Goal: Task Accomplishment & Management: Complete application form

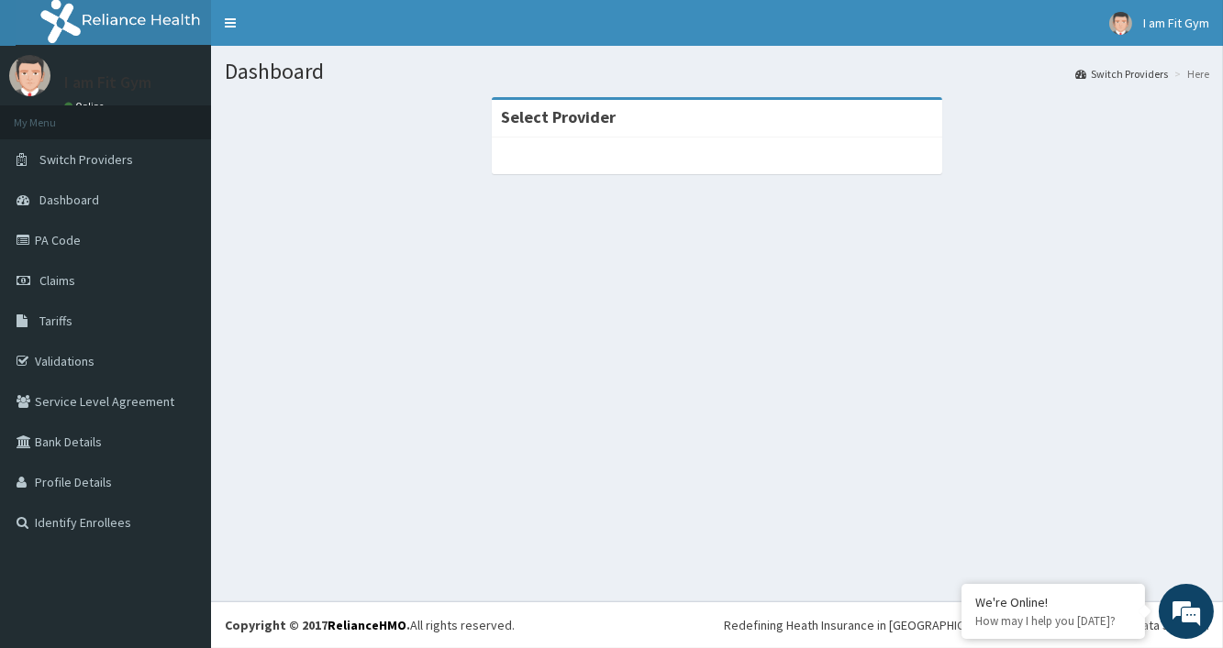
click at [698, 159] on div at bounding box center [717, 156] width 451 height 37
click at [68, 214] on link "Dashboard" at bounding box center [105, 200] width 211 height 40
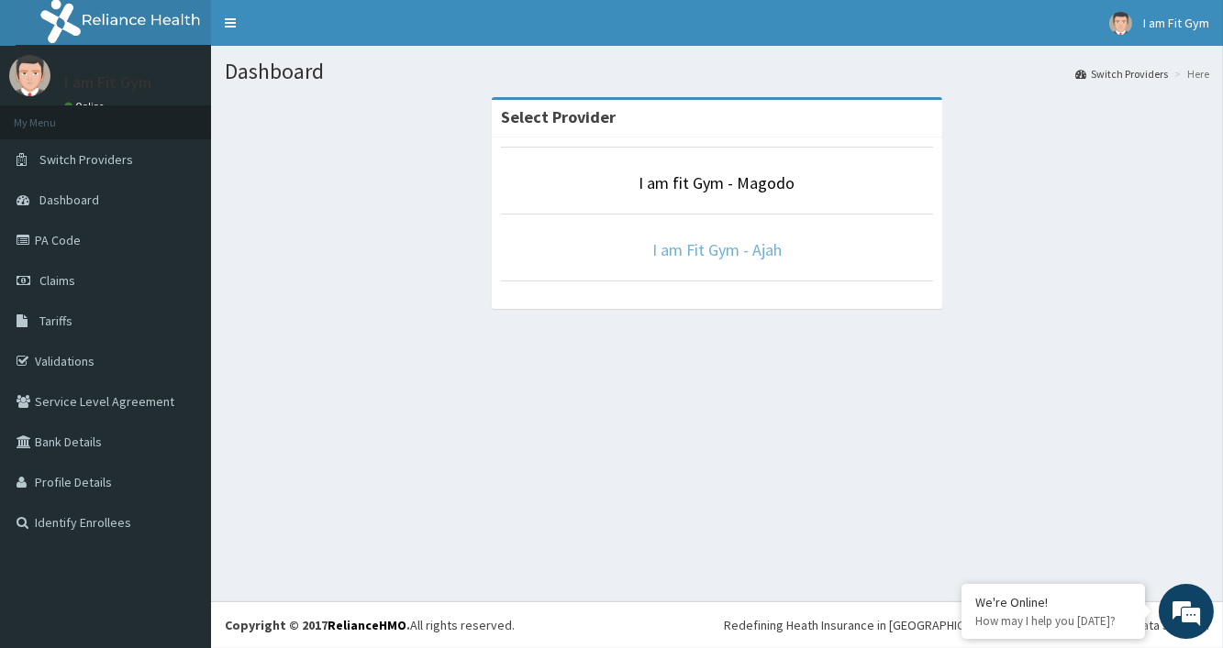
click at [726, 254] on link "I am Fit Gym - Ajah" at bounding box center [716, 249] width 129 height 21
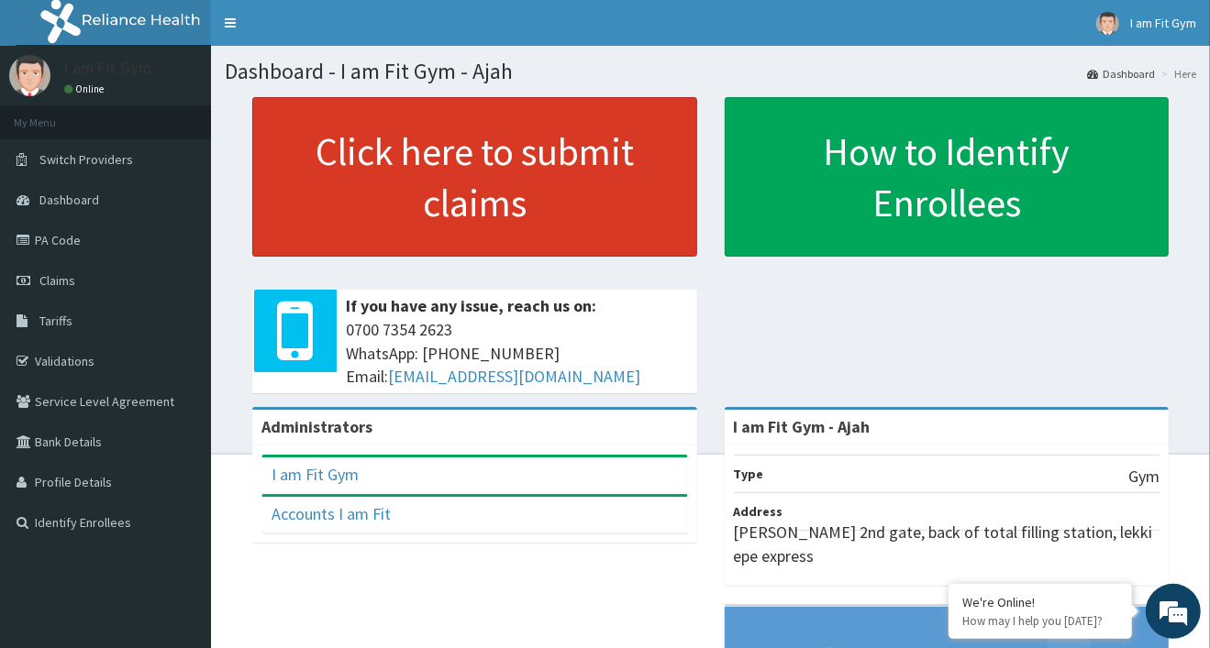
click at [614, 228] on link "Click here to submit claims" at bounding box center [474, 177] width 445 height 160
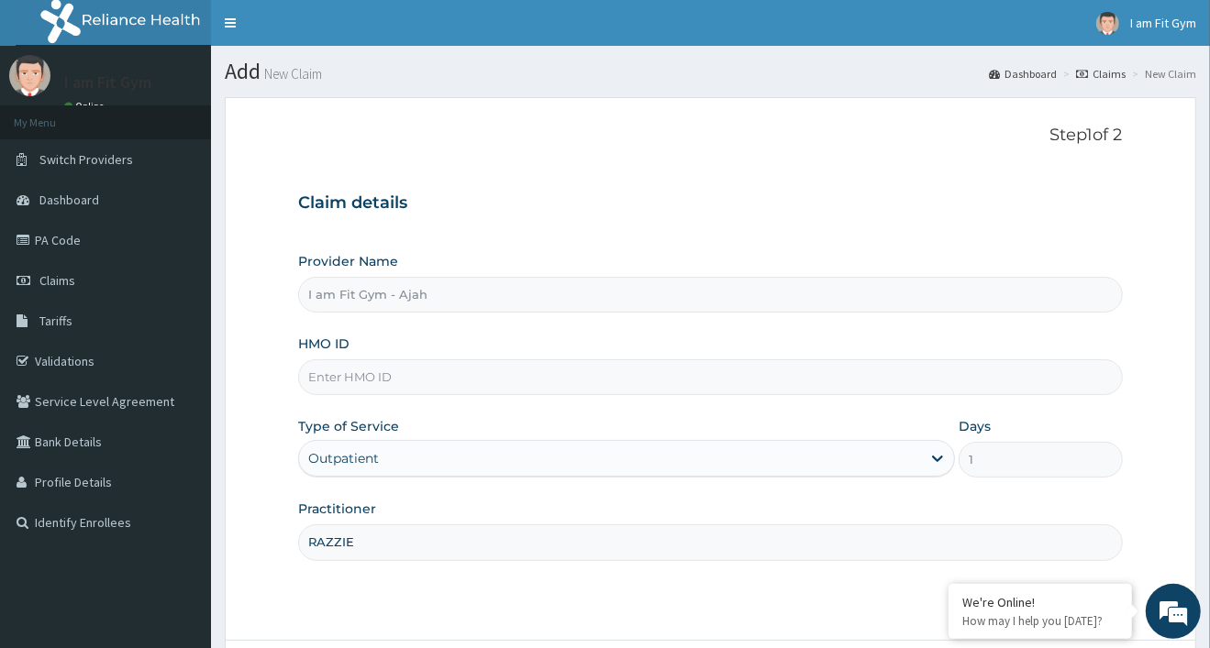
type input "RAZZIE"
click at [408, 383] on input "HMO ID" at bounding box center [710, 378] width 824 height 36
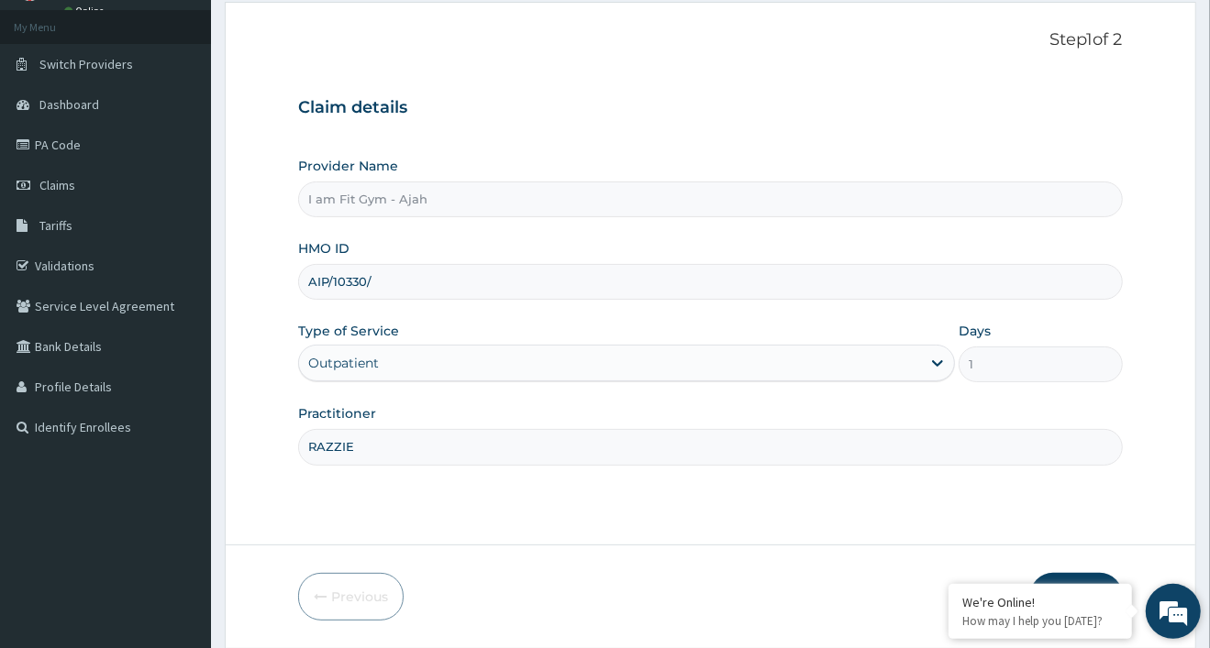
scroll to position [100, 0]
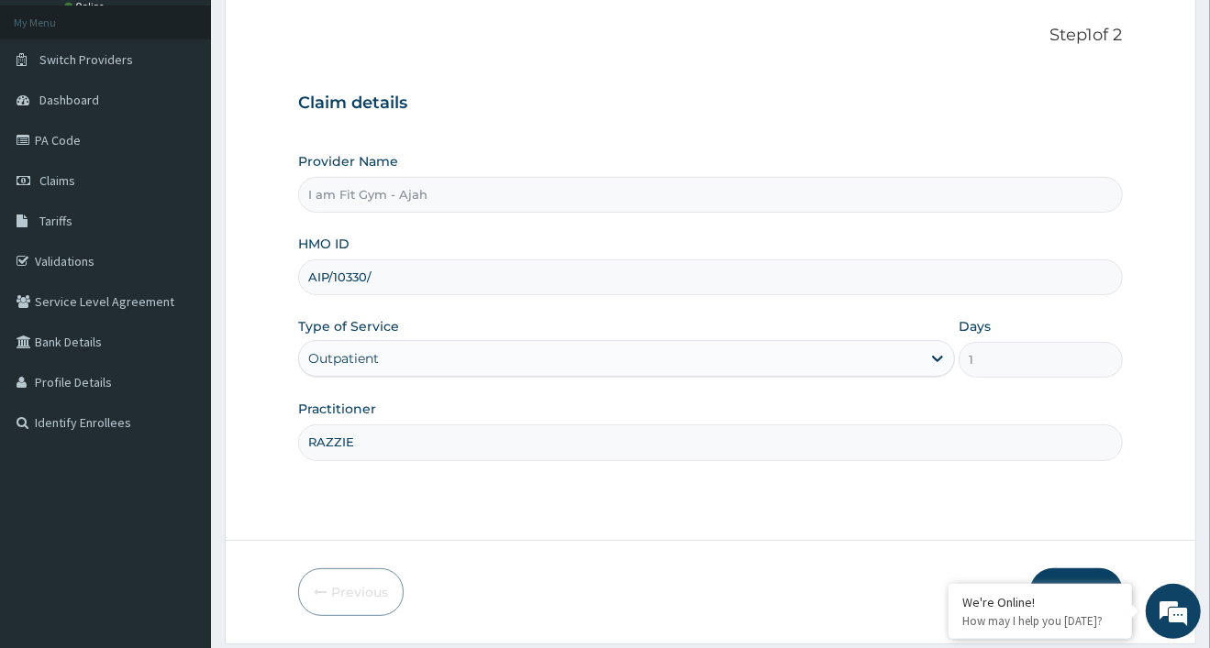
click at [1105, 573] on button "Next" at bounding box center [1076, 593] width 93 height 48
type input "AIP/10330/A"
click at [1097, 578] on button "Next" at bounding box center [1076, 593] width 93 height 48
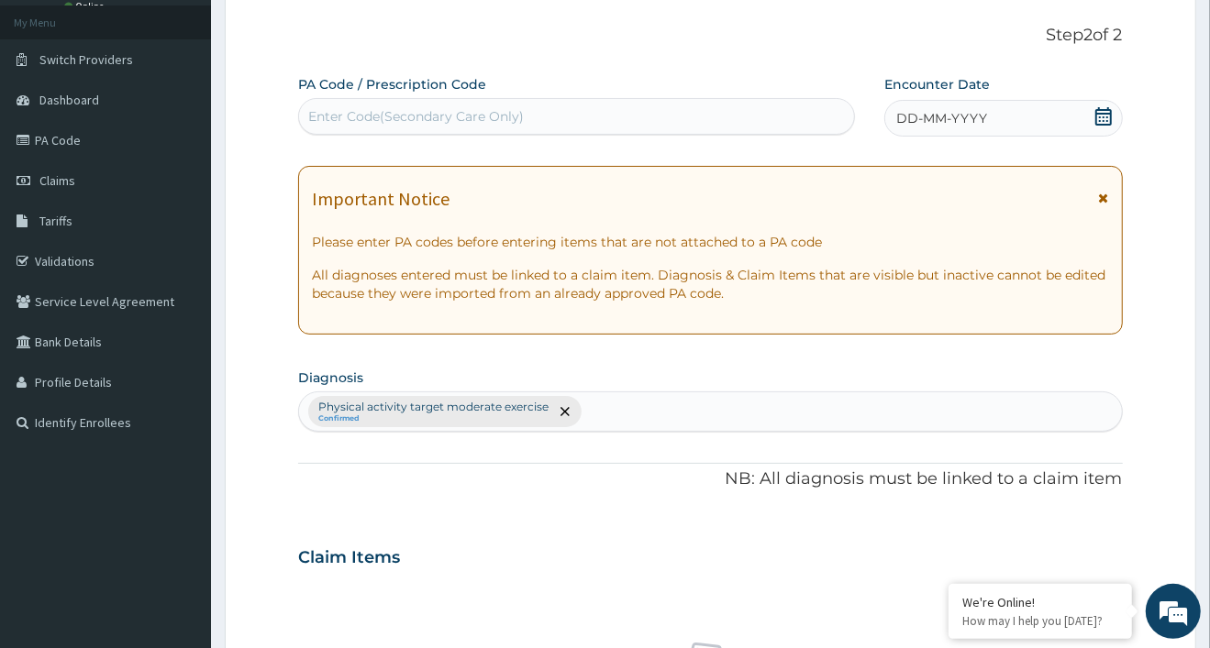
click at [1106, 113] on icon at bounding box center [1103, 116] width 17 height 18
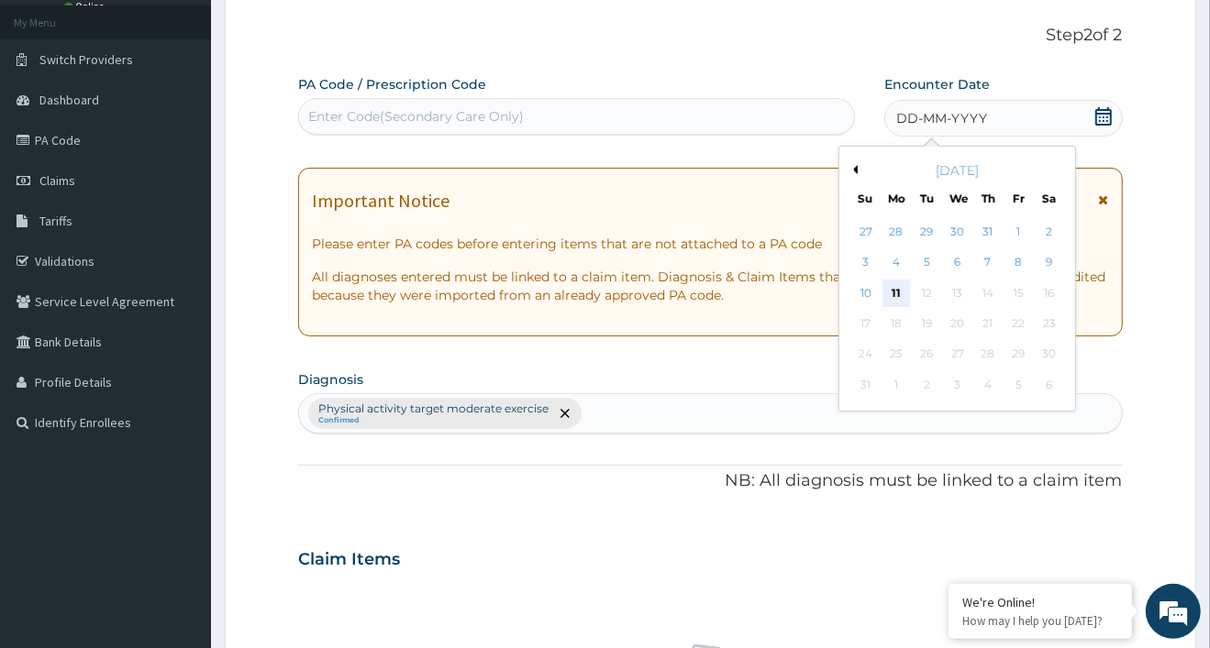
click at [905, 300] on div "11" at bounding box center [896, 294] width 28 height 28
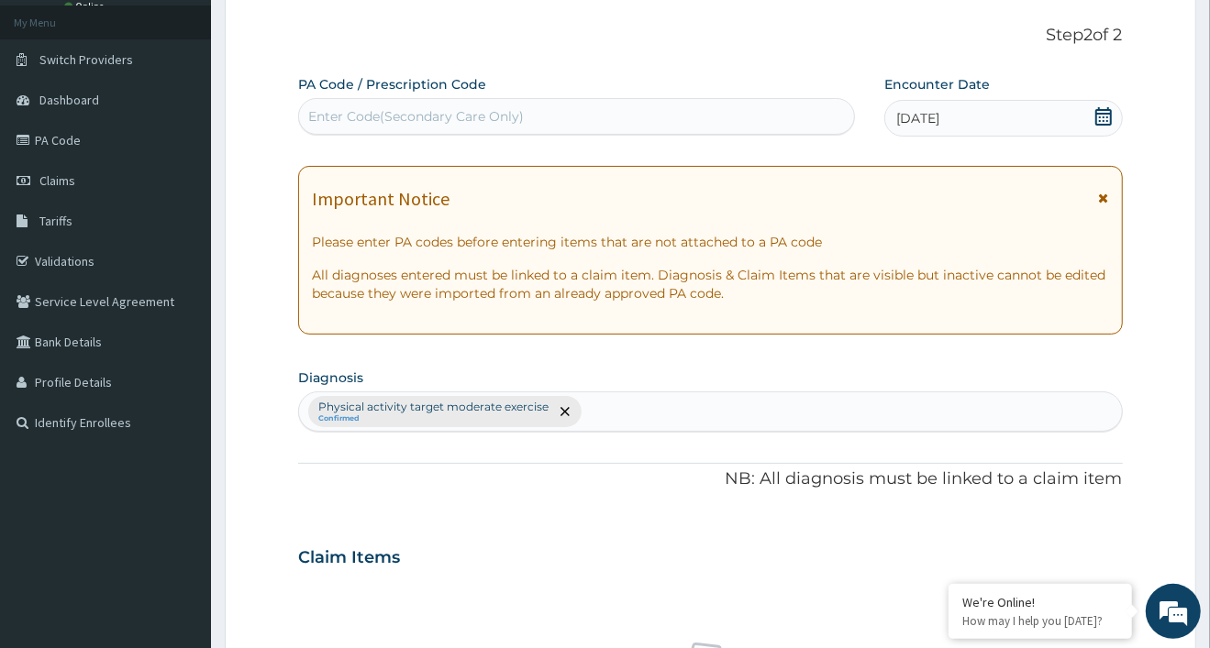
click at [619, 117] on div "Enter Code(Secondary Care Only)" at bounding box center [576, 116] width 555 height 29
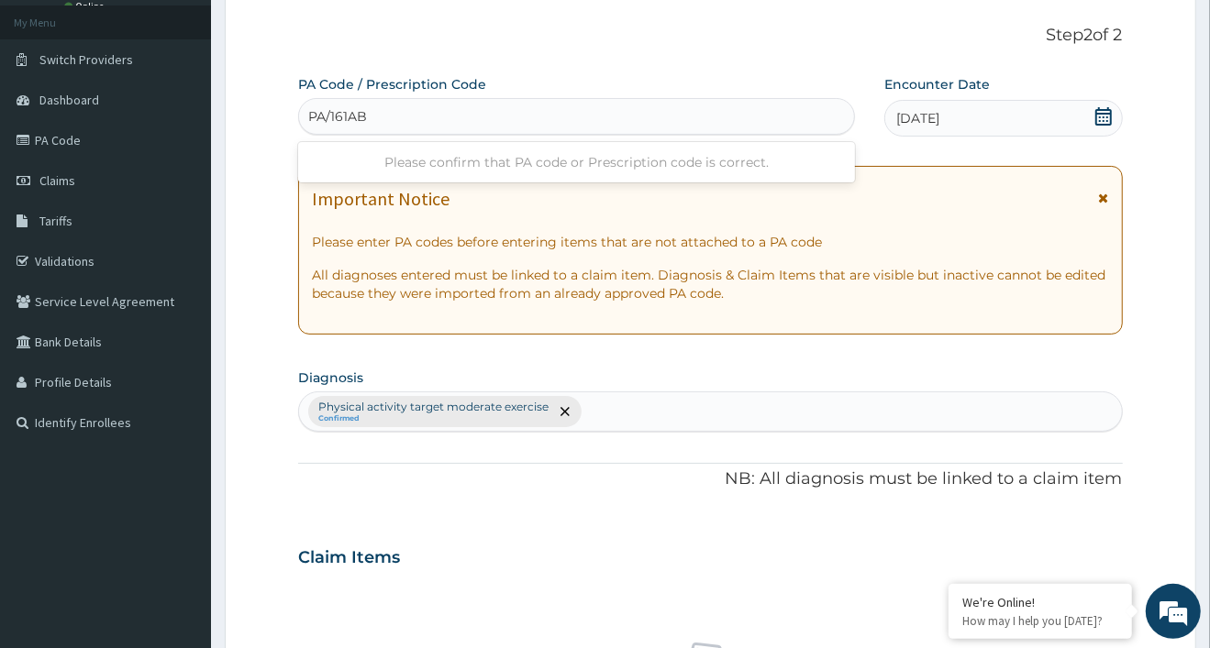
type input "PA/161ABD"
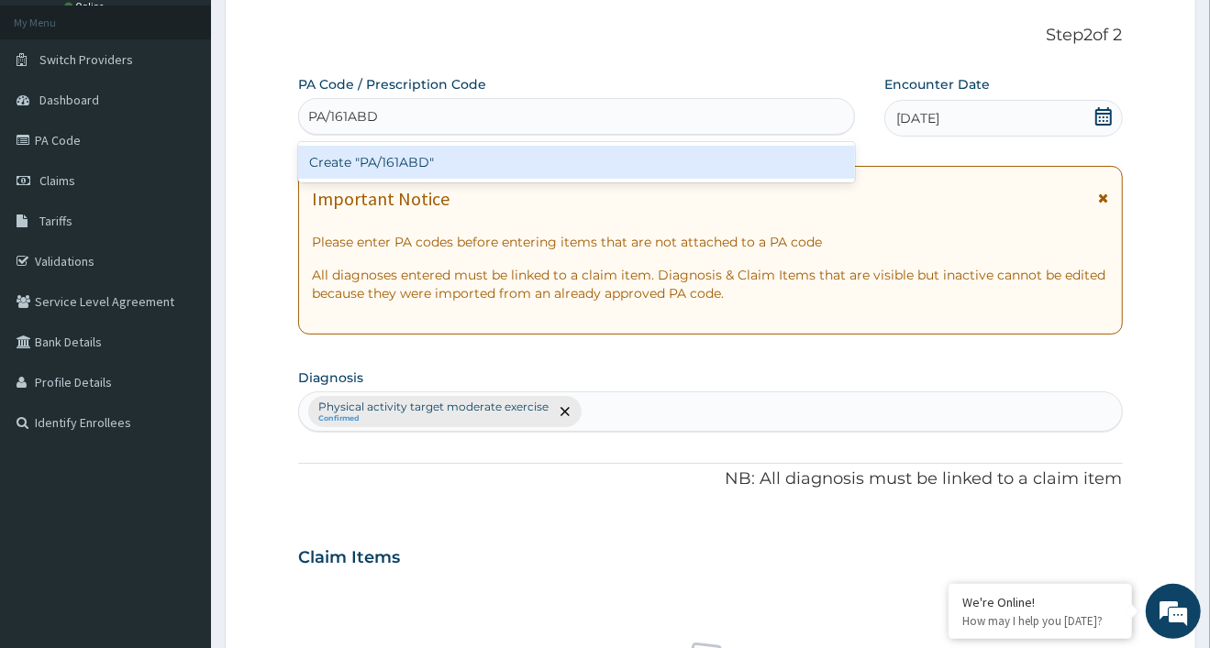
click at [668, 152] on div "Create "PA/161ABD"" at bounding box center [576, 162] width 557 height 33
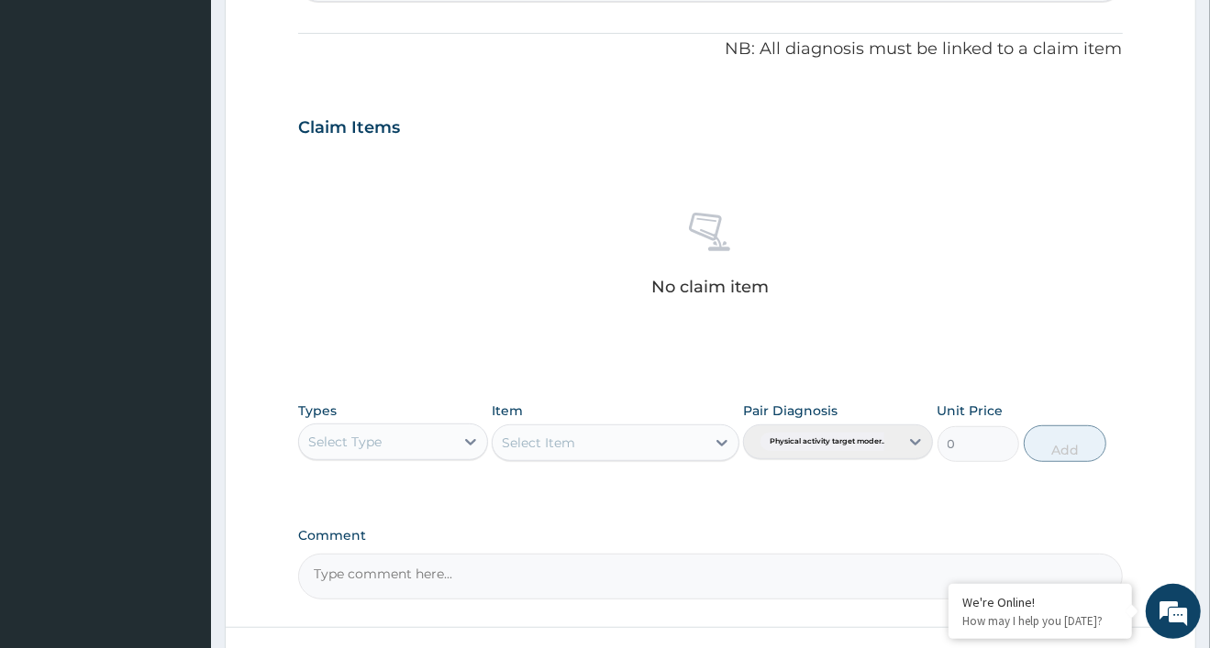
scroll to position [533, 0]
click at [347, 441] on div "Select Type" at bounding box center [344, 439] width 73 height 18
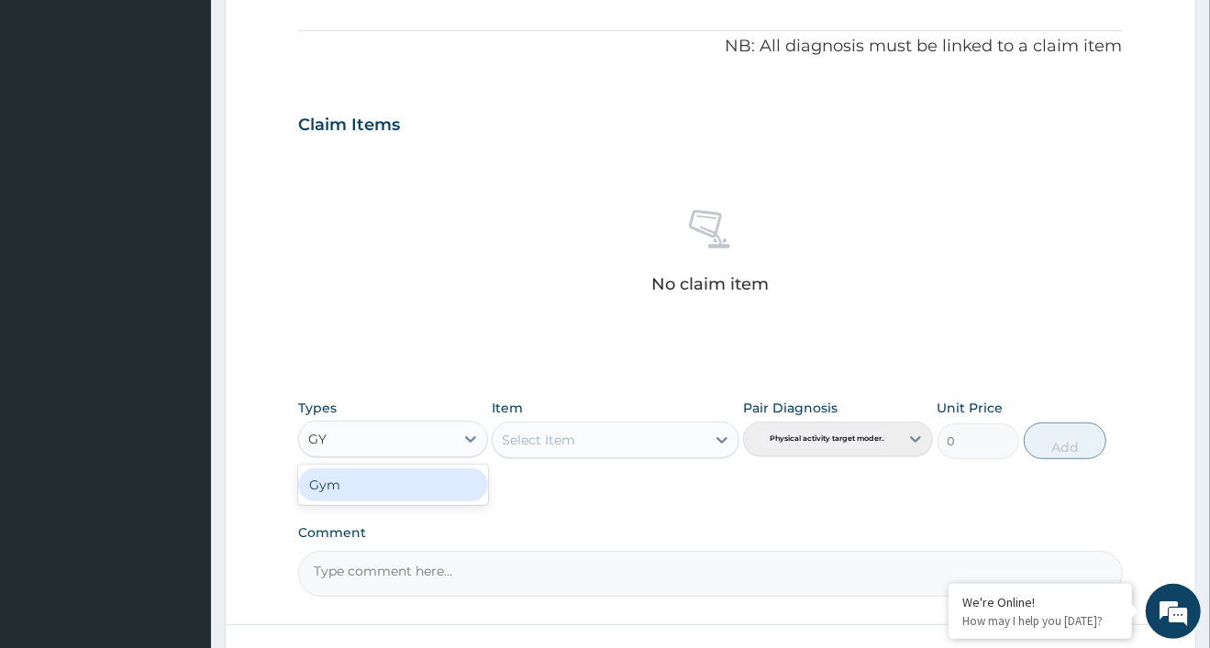
type input "GYM"
click at [419, 498] on div "Gym" at bounding box center [393, 485] width 190 height 33
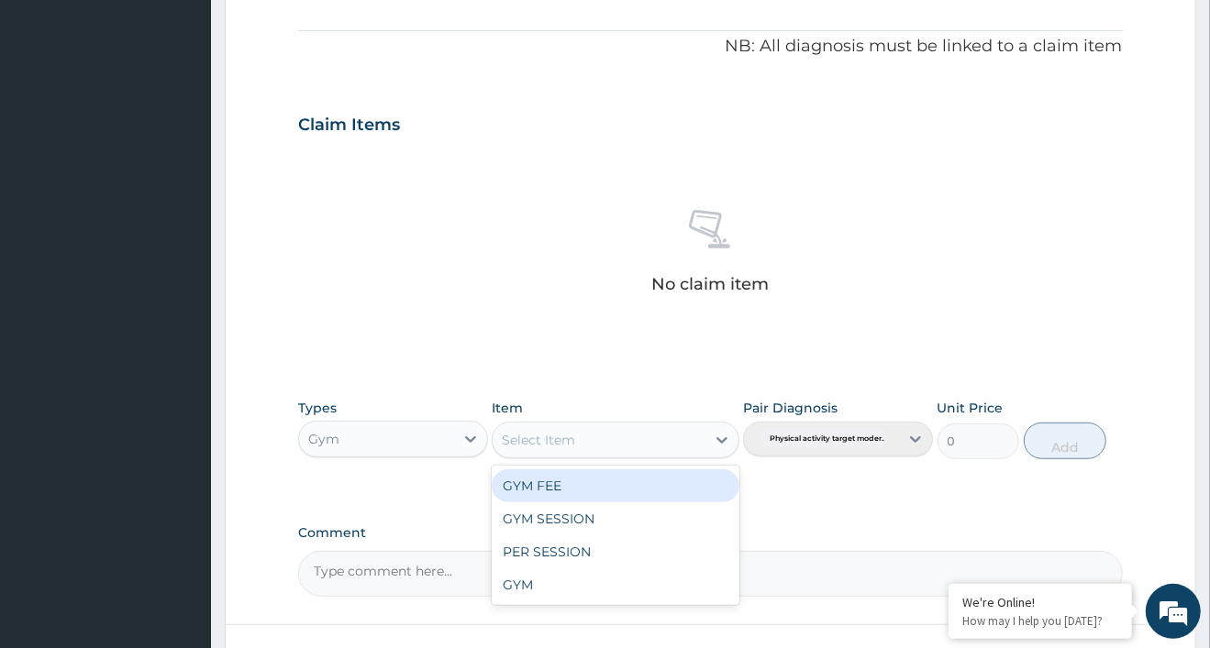
click at [697, 437] on div "Select Item" at bounding box center [598, 440] width 213 height 29
click at [697, 489] on div "GYM FEE" at bounding box center [616, 486] width 248 height 33
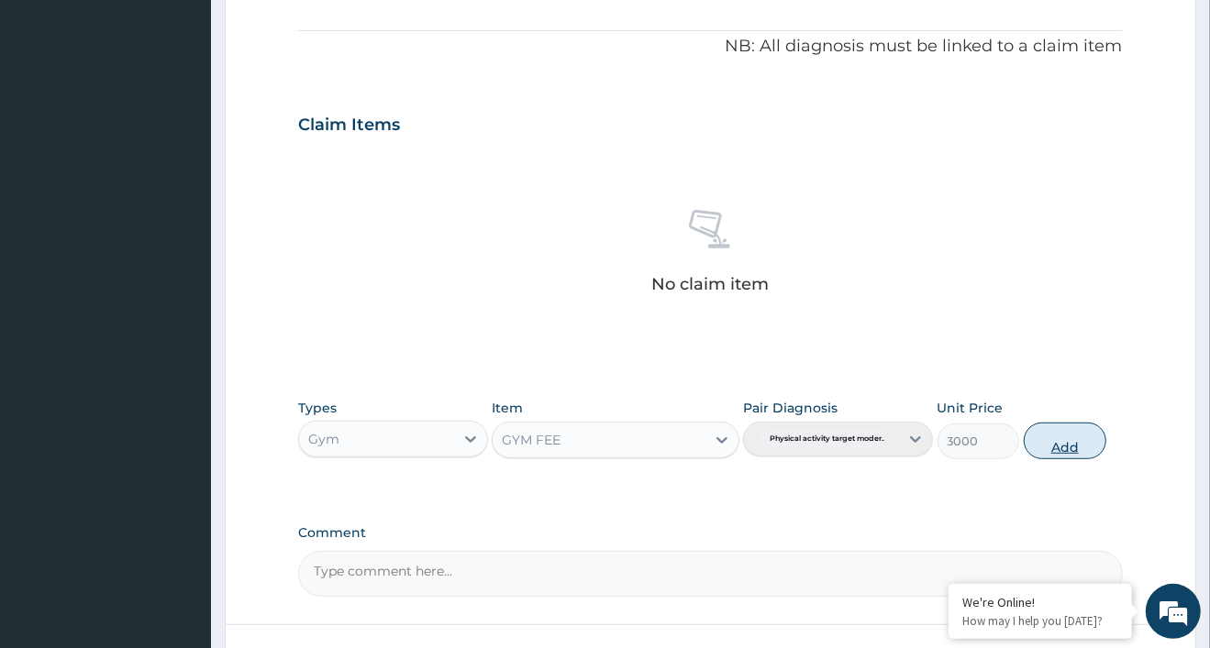
click at [1084, 440] on button "Add" at bounding box center [1065, 441] width 83 height 37
type input "0"
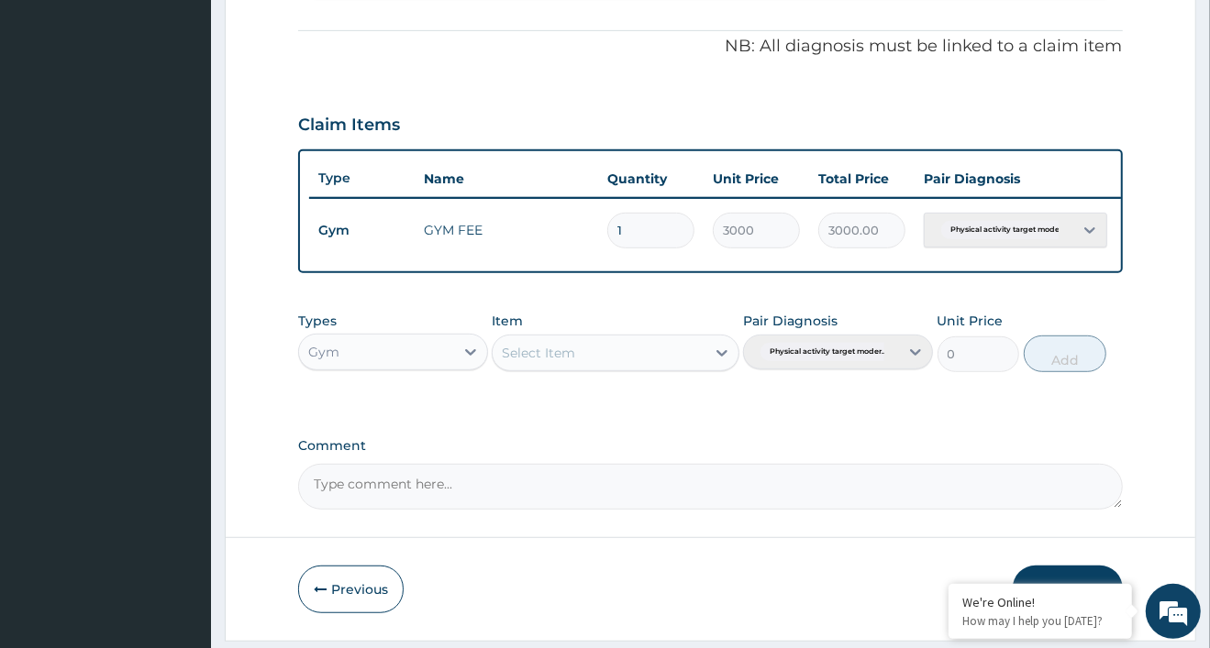
click at [1078, 575] on button "Submit" at bounding box center [1068, 590] width 110 height 48
